Goal: Task Accomplishment & Management: Manage account settings

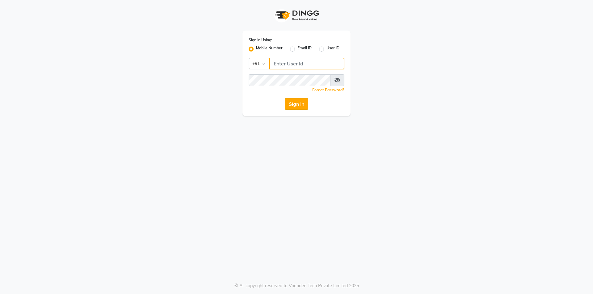
type input "7203090146"
click at [297, 106] on button "Sign In" at bounding box center [296, 104] width 23 height 12
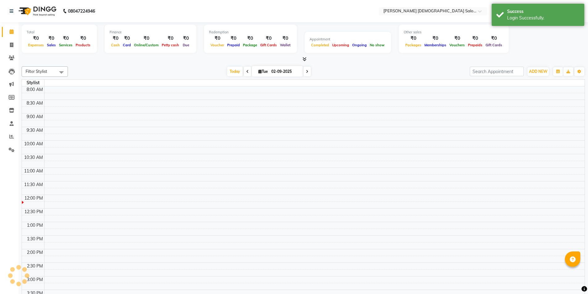
select select "en"
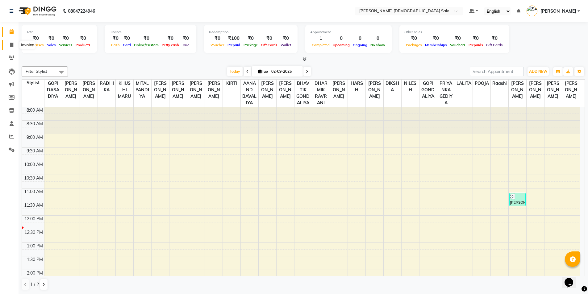
click at [12, 46] on icon at bounding box center [11, 45] width 3 height 5
select select "service"
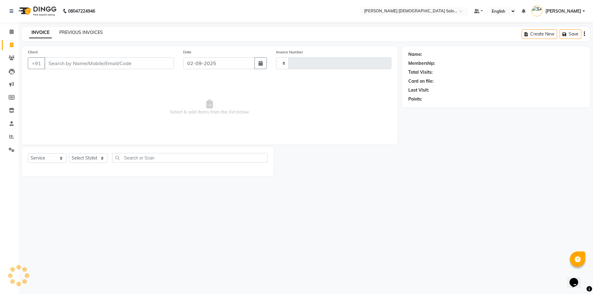
click at [86, 35] on link "PREVIOUS INVOICES" at bounding box center [81, 33] width 44 height 6
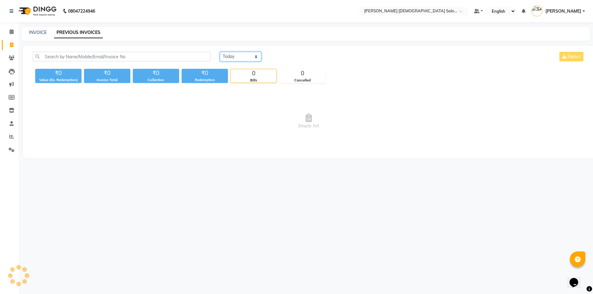
click at [248, 54] on select "[DATE] [DATE] Custom Range" at bounding box center [240, 57] width 41 height 10
click at [360, 111] on span "Empty list" at bounding box center [309, 121] width 552 height 62
click at [202, 112] on span "Empty list" at bounding box center [309, 121] width 552 height 62
click at [14, 57] on icon at bounding box center [12, 58] width 6 height 5
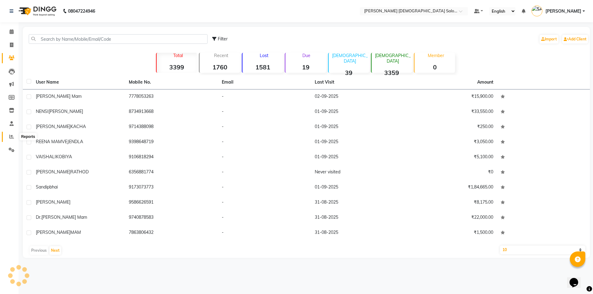
click at [11, 134] on span at bounding box center [11, 136] width 11 height 7
